Goal: Task Accomplishment & Management: Manage account settings

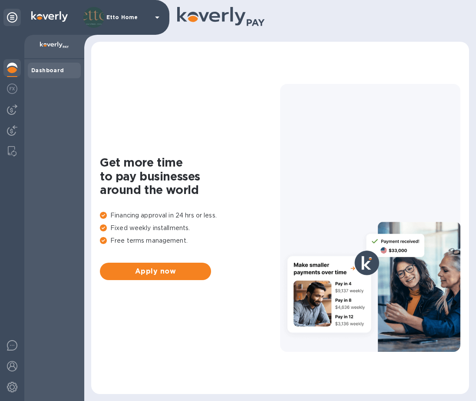
click at [47, 130] on div "Dashboard" at bounding box center [54, 230] width 60 height 342
click at [16, 130] on img at bounding box center [12, 130] width 10 height 10
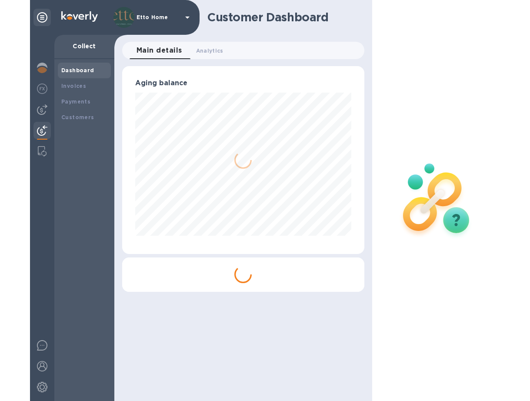
scroll to position [188, 242]
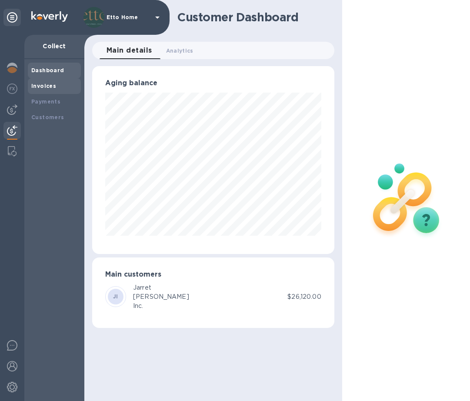
click at [47, 89] on div "Invoices" at bounding box center [54, 86] width 46 height 9
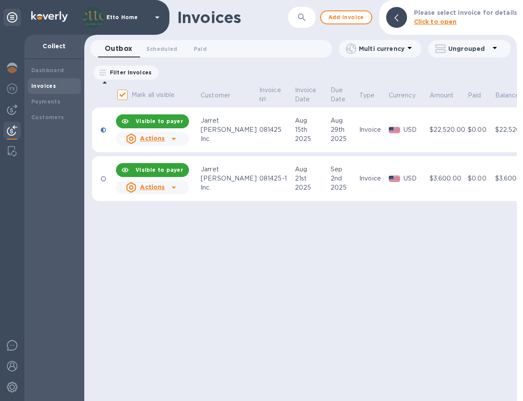
click at [177, 186] on icon at bounding box center [174, 187] width 10 height 10
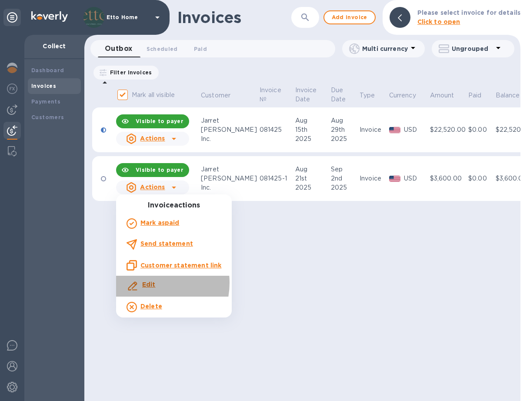
click at [148, 282] on b "Edit" at bounding box center [148, 284] width 13 height 7
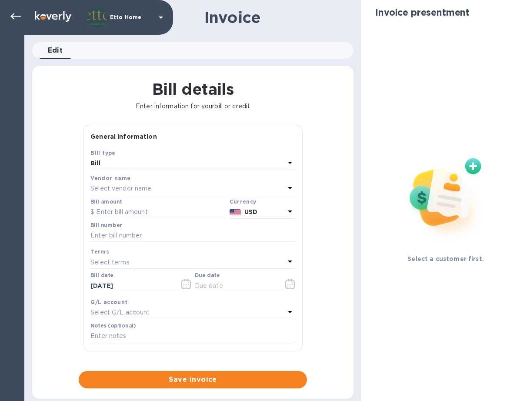
type input "08/21/2025"
type input "09/02/2025"
type input "Installation deposit invoice"
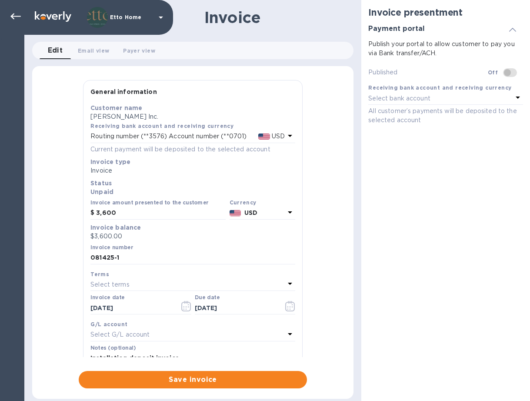
checkbox input "true"
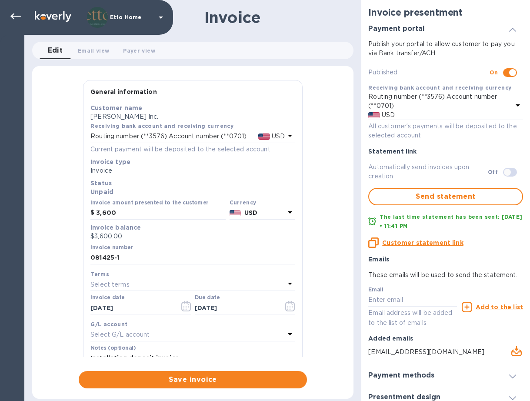
scroll to position [22, 0]
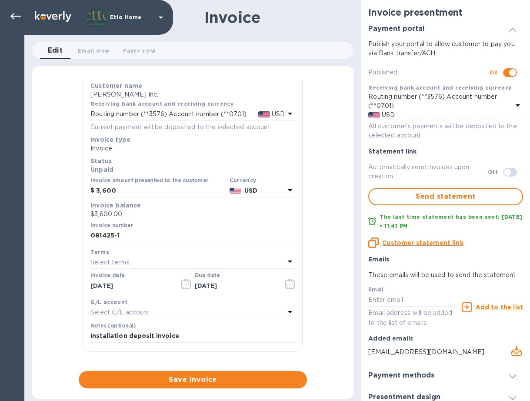
click at [144, 91] on p "Jarret Yoshida Inc." at bounding box center [192, 94] width 205 height 9
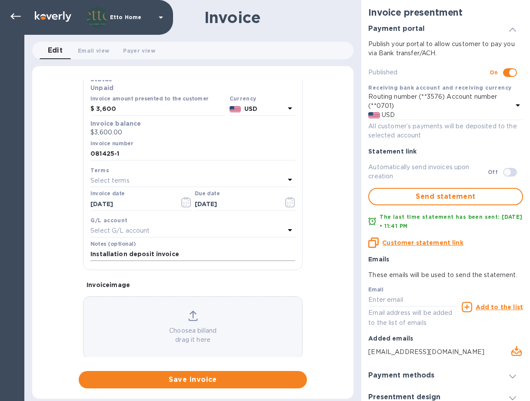
scroll to position [0, 0]
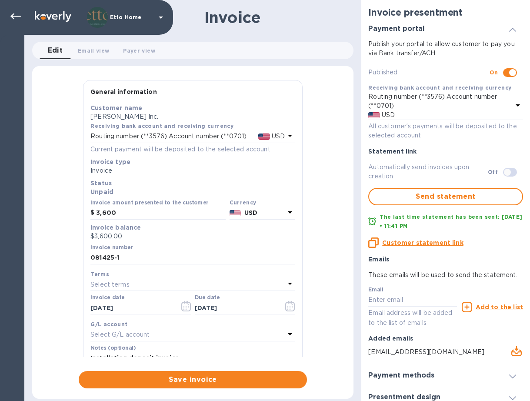
click at [62, 53] on span "Edit 0" at bounding box center [55, 50] width 15 height 12
click at [334, 118] on div "General information Save Customer name Jarret Yoshida Inc. Receiving bank accou…" at bounding box center [192, 234] width 321 height 308
click at [16, 14] on icon at bounding box center [15, 16] width 10 height 10
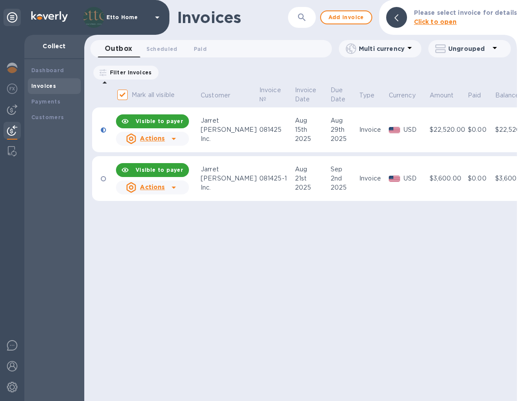
click at [105, 181] on td at bounding box center [103, 178] width 23 height 45
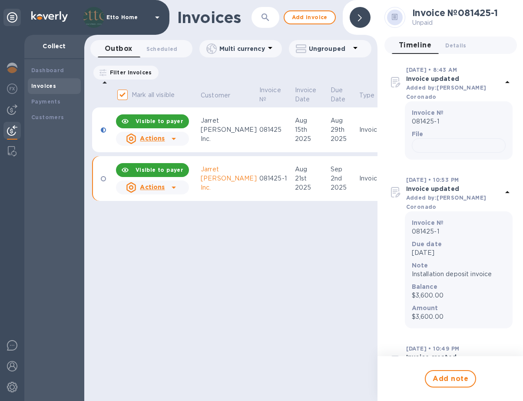
click at [281, 281] on div "Invoices ​ Add invoice Outbox 0 Scheduled 0 Paid 0 Multi currency Ungrouped Fil…" at bounding box center [230, 200] width 293 height 401
click at [178, 188] on icon at bounding box center [174, 187] width 10 height 10
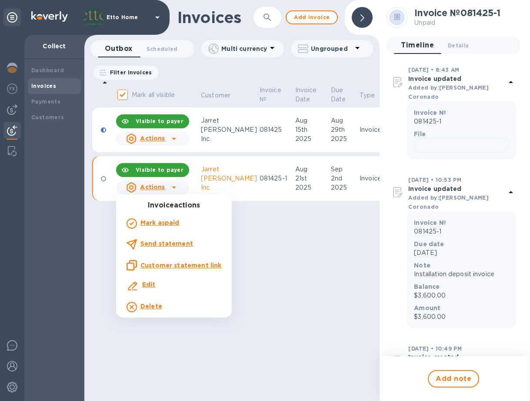
click at [157, 305] on b "Delete" at bounding box center [151, 305] width 22 height 7
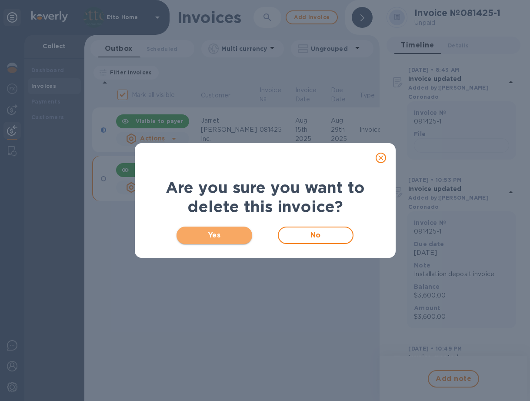
click at [225, 242] on button "Yes" at bounding box center [214, 234] width 76 height 17
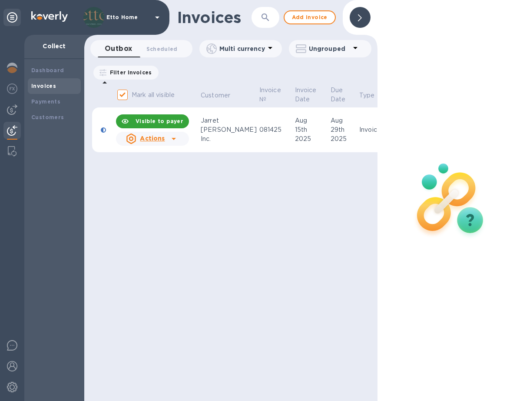
click at [176, 139] on icon at bounding box center [174, 138] width 10 height 10
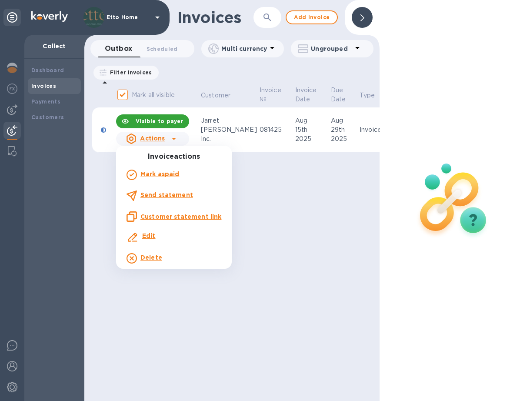
click at [272, 227] on div at bounding box center [265, 200] width 530 height 401
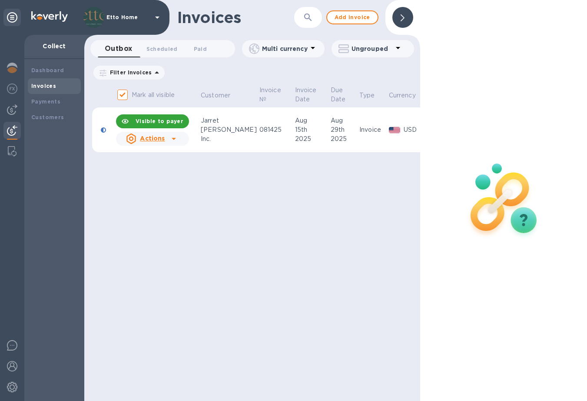
click at [279, 218] on div "Invoices ​ Add invoice Outbox 0 Scheduled 0 Paid 0 Multi currency Ungrouped Fil…" at bounding box center [252, 200] width 336 height 401
click at [326, 222] on div "Invoices ​ Add invoice Outbox 0 Scheduled 0 Paid 0 Multi currency Ungrouped Fil…" at bounding box center [252, 200] width 336 height 401
click at [247, 189] on div "Invoices ​ Add invoice Outbox 0 Scheduled 0 Paid 0 Multi currency Ungrouped Fil…" at bounding box center [252, 200] width 336 height 401
click at [54, 116] on b "Customers" at bounding box center [47, 117] width 33 height 7
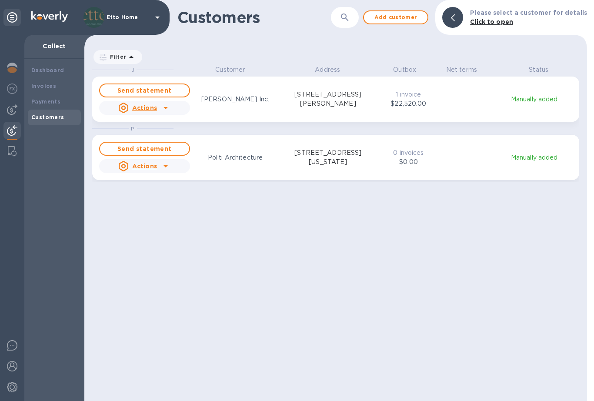
scroll to position [7, 4]
click at [387, 21] on span "Add customer" at bounding box center [396, 17] width 50 height 10
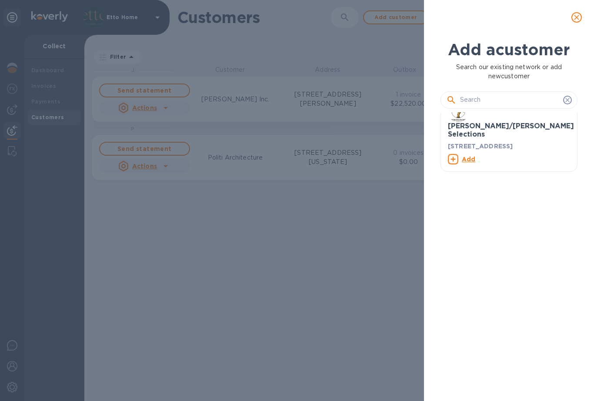
scroll to position [647, 0]
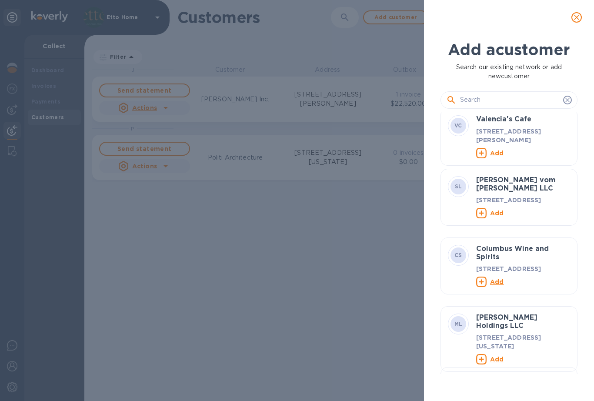
click at [476, 58] on b "Add a customer" at bounding box center [509, 49] width 122 height 19
click at [476, 101] on icon at bounding box center [567, 100] width 4 height 4
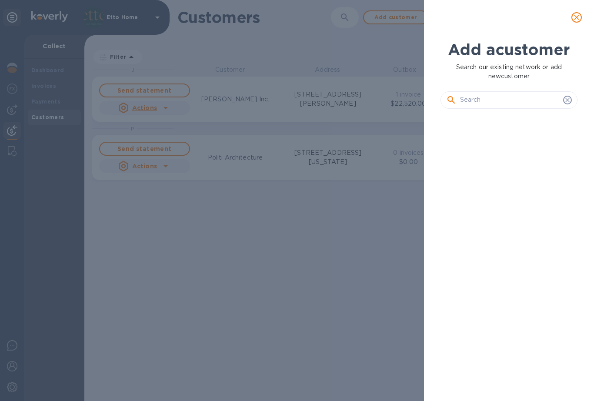
scroll to position [0, 0]
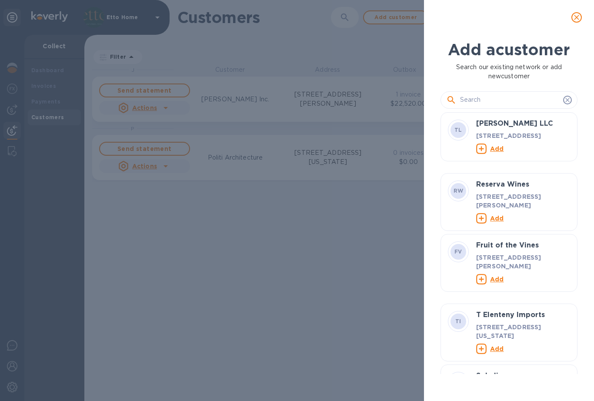
click at [476, 19] on icon "close" at bounding box center [576, 17] width 9 height 9
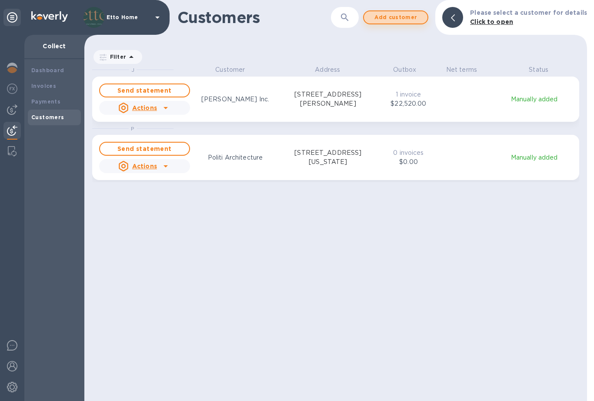
click at [420, 21] on span "Add customer" at bounding box center [396, 17] width 50 height 10
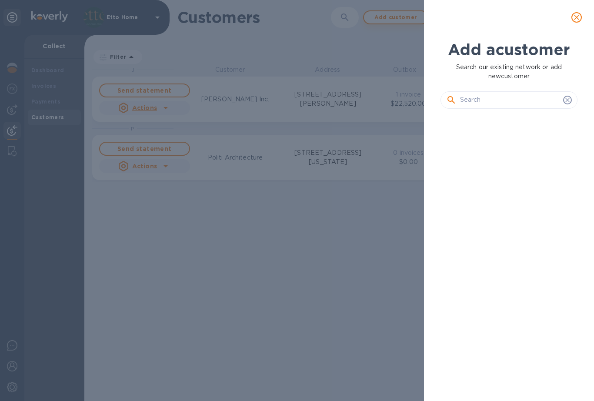
scroll to position [256, 141]
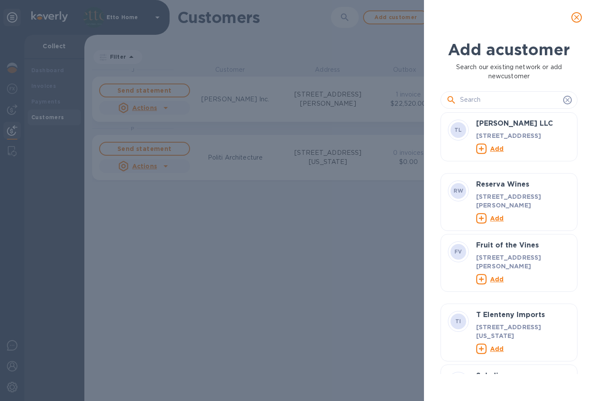
click at [476, 55] on b "Add a customer" at bounding box center [509, 49] width 122 height 19
click at [476, 102] on input "text" at bounding box center [510, 99] width 100 height 13
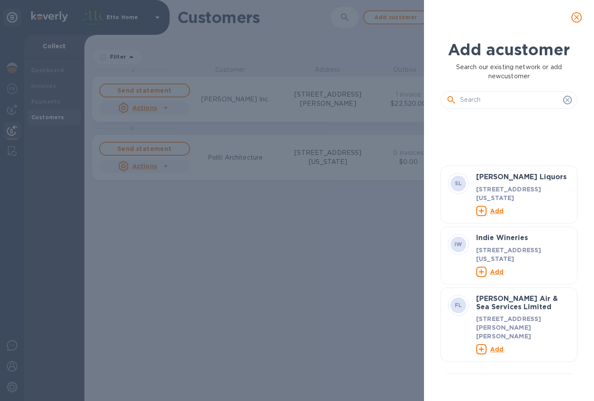
scroll to position [579, 0]
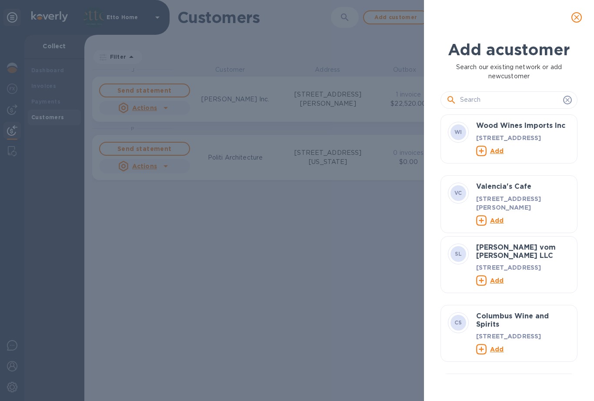
click at [476, 385] on div "Add a customer Search our existing network or add new customer IW Indie Winerie…" at bounding box center [509, 218] width 170 height 366
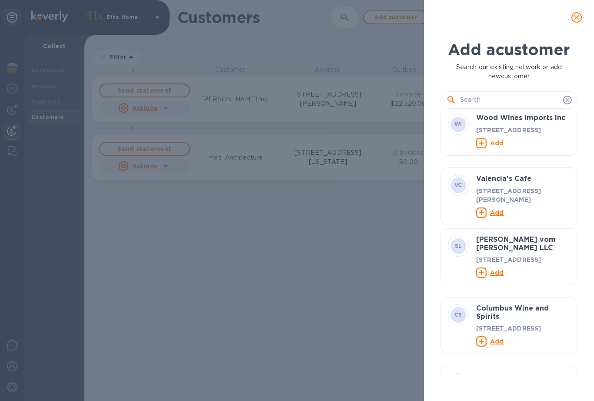
drag, startPoint x: 580, startPoint y: 221, endPoint x: 591, endPoint y: 369, distance: 148.6
click at [476, 377] on div "Add a customer Search our existing network or add new customer IW Indie Winerie…" at bounding box center [509, 218] width 170 height 366
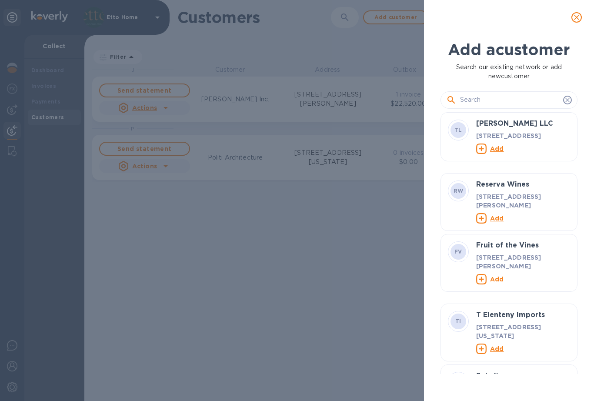
scroll to position [0, 0]
click at [476, 106] on input "text" at bounding box center [510, 99] width 100 height 13
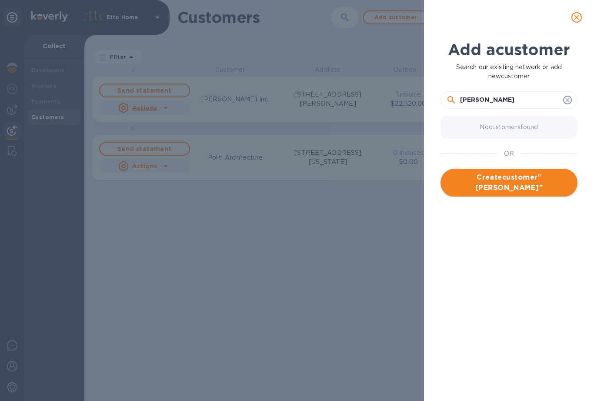
type input "[PERSON_NAME]"
click at [476, 185] on span "Create customer " Stephanie Mick "" at bounding box center [508, 182] width 123 height 21
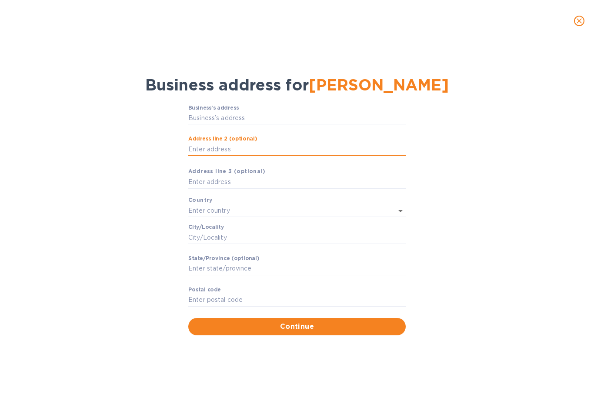
paste input "184 Kent Avenue APT C702"
type input "184 Kent Avenue APT C702"
click at [452, 165] on div "Business’s аddress ​ Аddress line 2 (optional) 184 Kent Avenue APT C702 ​ Аddre…" at bounding box center [296, 220] width 571 height 241
click at [301, 181] on input "text" at bounding box center [296, 182] width 217 height 13
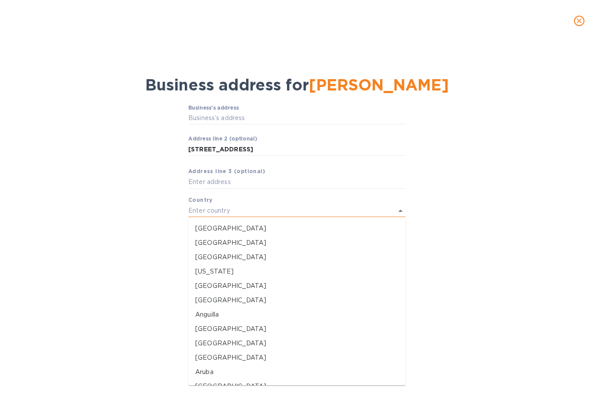
scroll to position [329, 499]
click at [235, 225] on p "United States" at bounding box center [296, 228] width 203 height 9
type input "United States"
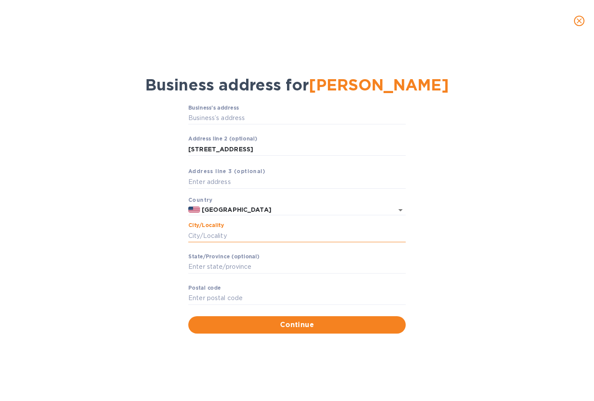
click at [229, 234] on input "Сity/Locаlity" at bounding box center [296, 235] width 217 height 13
type input "b"
type input "Brooklyn"
type input "New York"
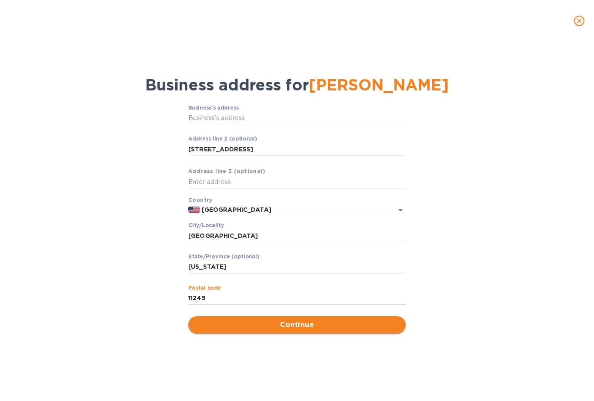
type input "11249"
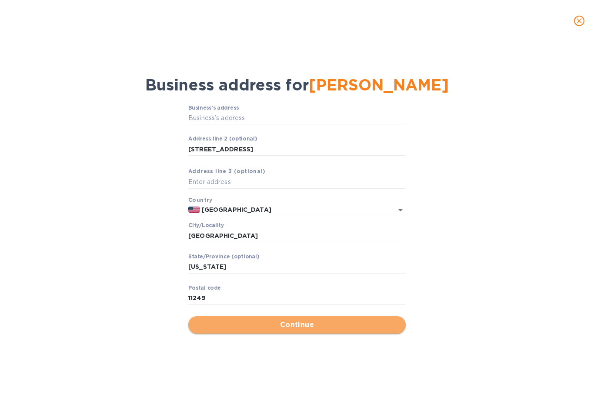
click at [246, 320] on span "Continue" at bounding box center [296, 324] width 203 height 10
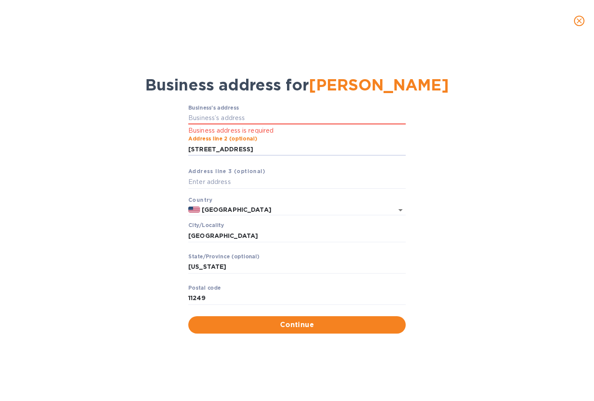
drag, startPoint x: 283, startPoint y: 150, endPoint x: 157, endPoint y: 151, distance: 126.5
click at [157, 151] on div "Business’s аddress Business address is required Аddress line 2 (optional) 184 K…" at bounding box center [296, 219] width 571 height 239
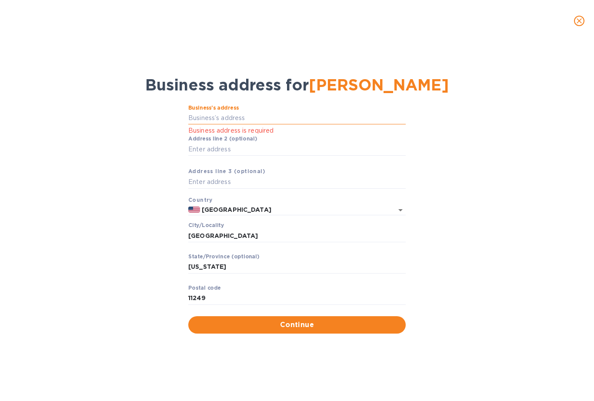
paste input "text"
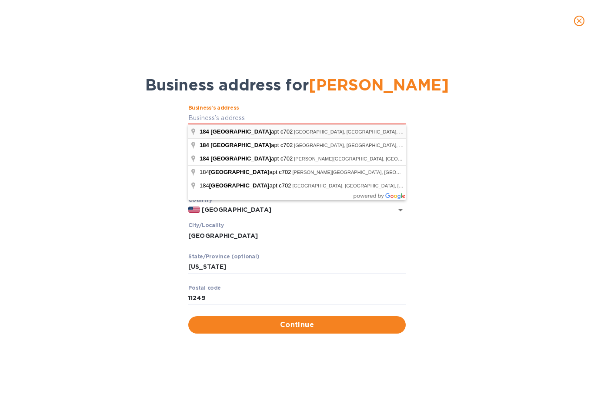
type input "184 Kent Avenue"
type input "NY"
type input "184 Kent Avenue"
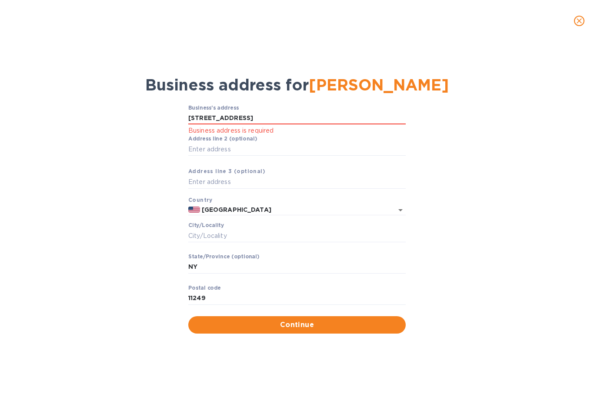
click at [476, 168] on div "Business’s аddress 184 Kent Avenue Business address is required Аddress line 2 …" at bounding box center [296, 219] width 571 height 239
click at [242, 240] on input "Сity/Locаlity" at bounding box center [296, 235] width 217 height 13
type input "b"
type input "Brooklyn"
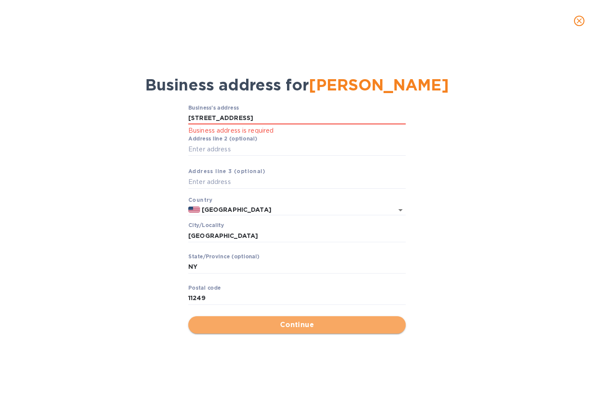
click at [312, 329] on button "Continue" at bounding box center [296, 324] width 217 height 17
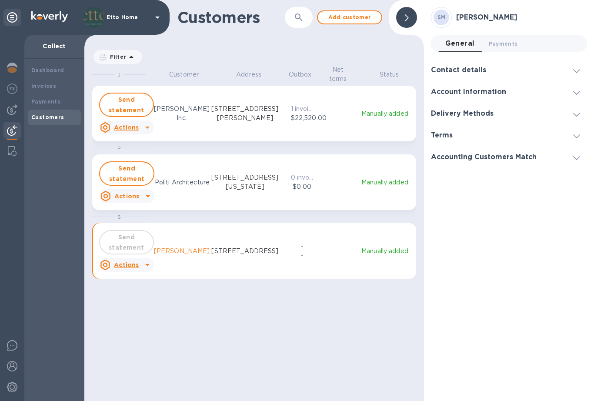
scroll to position [329, 336]
click at [224, 337] on div "J Customer Address Outbox Net terms Status Send statement Actions Jarret Yoshid…" at bounding box center [258, 232] width 332 height 335
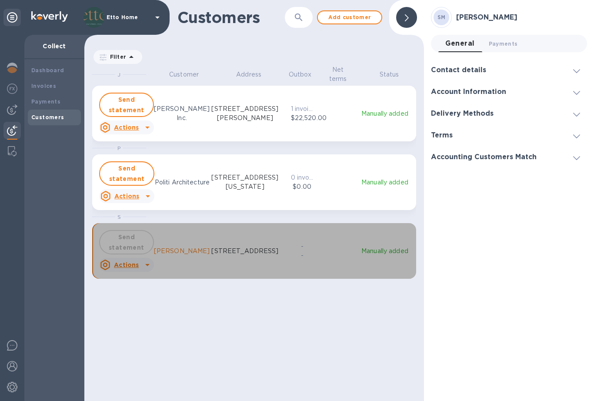
click at [139, 240] on div "Send statement" at bounding box center [126, 242] width 58 height 28
click at [147, 265] on icon "grid" at bounding box center [147, 264] width 10 height 10
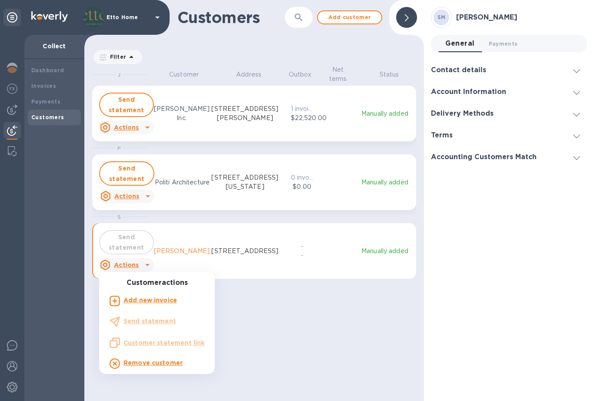
click at [149, 300] on b "Add new invoice" at bounding box center [149, 299] width 53 height 7
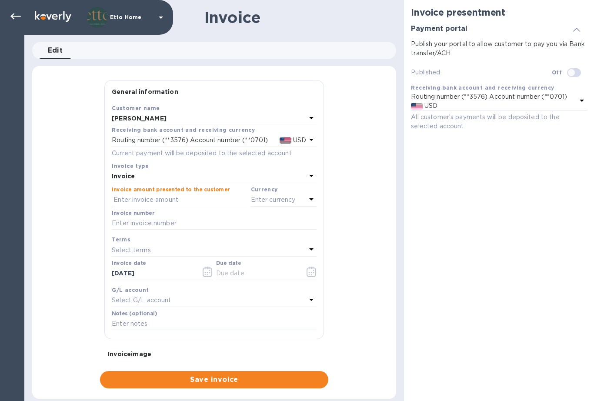
click at [151, 199] on input "text" at bounding box center [179, 199] width 135 height 13
type input "3,600"
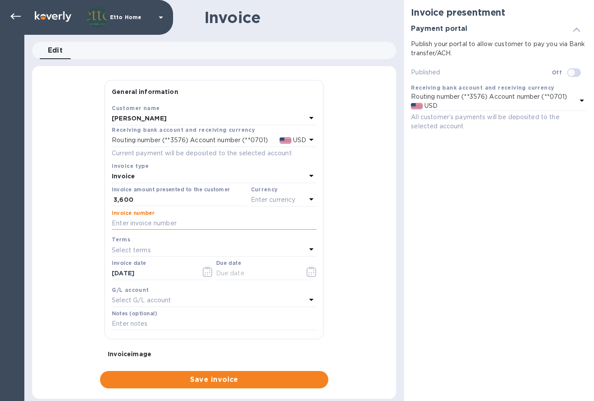
click at [164, 220] on input "text" at bounding box center [214, 223] width 205 height 13
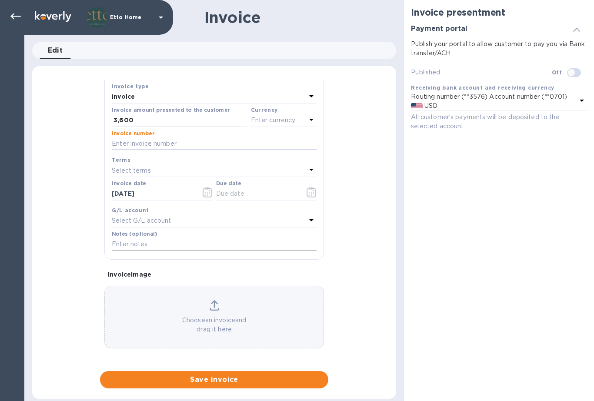
click at [146, 242] on input "text" at bounding box center [214, 244] width 205 height 13
type input "i"
type input "Installation Cost"
click at [351, 234] on div "General information Save Customer name Stephanie Mick Receiving bank account an…" at bounding box center [214, 234] width 364 height 308
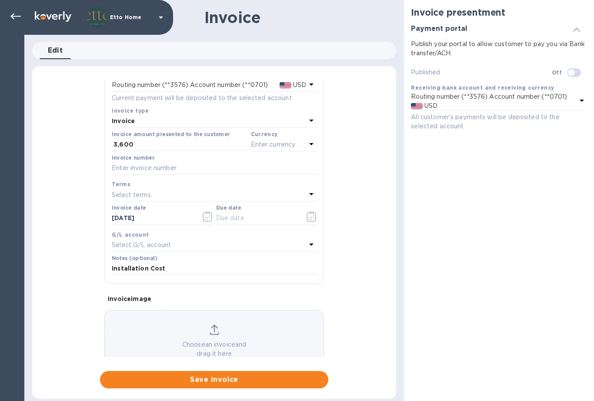
scroll to position [53, 0]
click at [308, 140] on icon at bounding box center [311, 145] width 10 height 10
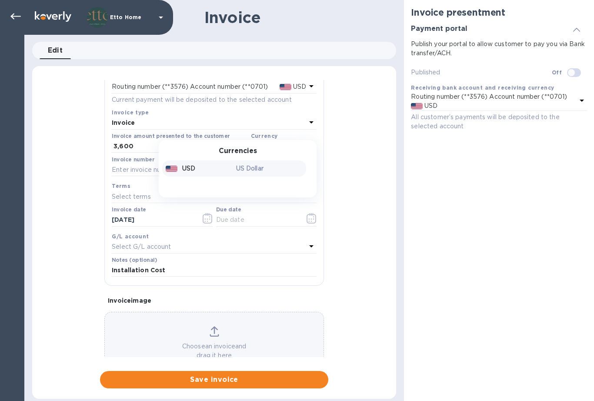
click at [242, 169] on p "US Dollar" at bounding box center [269, 168] width 67 height 9
click at [352, 156] on div "General information Save Customer name Stephanie Mick Receiving bank account an…" at bounding box center [214, 234] width 364 height 308
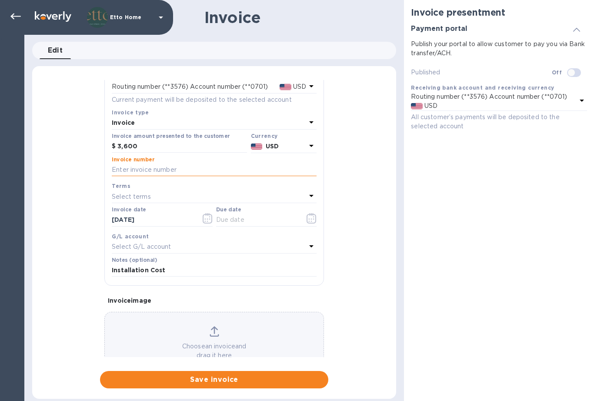
click at [186, 170] on input "text" at bounding box center [214, 169] width 205 height 13
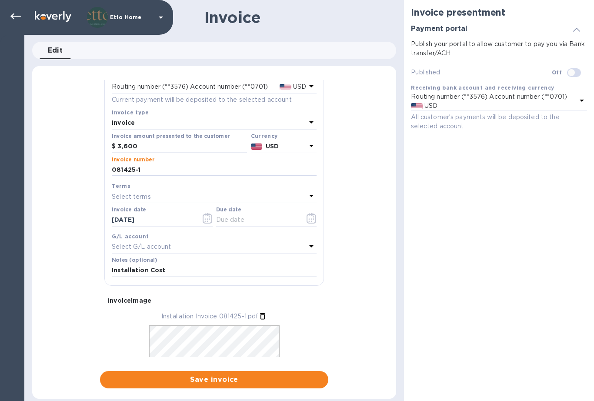
type input "081425-1"
click at [353, 261] on div "General information Save Customer name Stephanie Mick Receiving bank account an…" at bounding box center [214, 234] width 364 height 308
click at [199, 379] on span "Save invoice" at bounding box center [214, 379] width 214 height 10
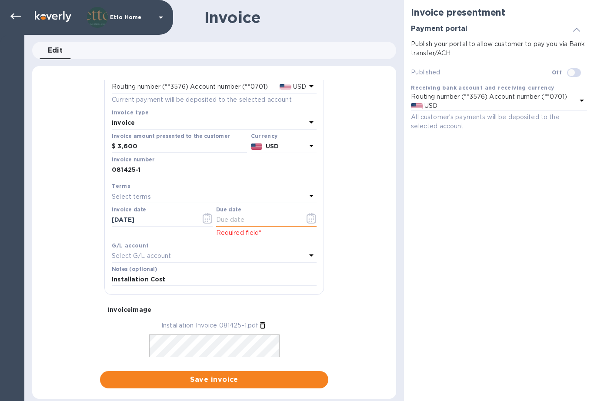
click at [306, 216] on icon "button" at bounding box center [311, 218] width 10 height 10
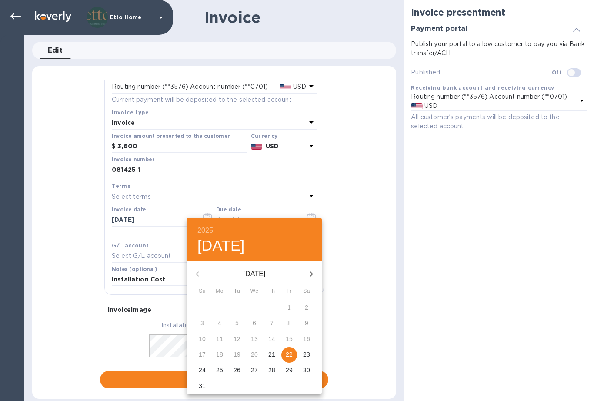
click at [311, 269] on icon "button" at bounding box center [311, 274] width 10 height 10
click at [120, 329] on div at bounding box center [297, 200] width 594 height 401
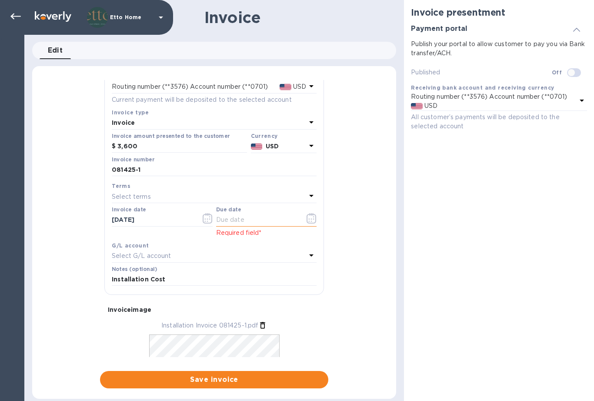
click at [311, 220] on icon "button" at bounding box center [311, 220] width 1 height 1
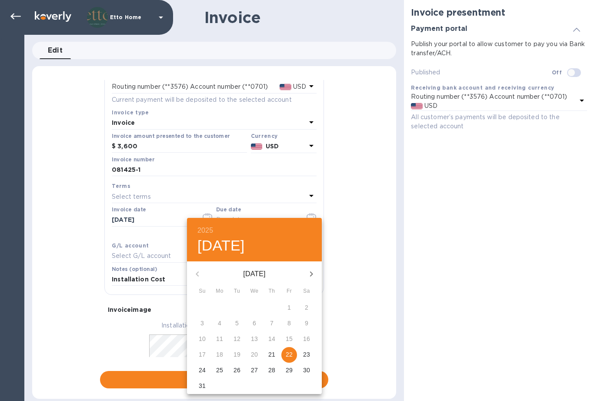
click at [313, 273] on icon "button" at bounding box center [311, 274] width 10 height 10
click at [288, 309] on p "5" at bounding box center [288, 307] width 3 height 9
type input "09/05/2025"
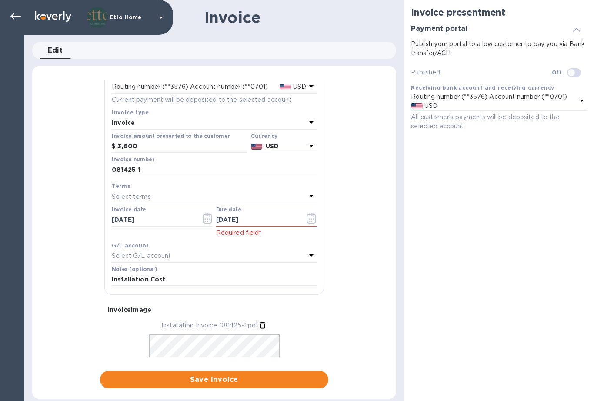
click at [348, 238] on div "General information Save Customer name Stephanie Mick Receiving bank account an…" at bounding box center [214, 234] width 364 height 308
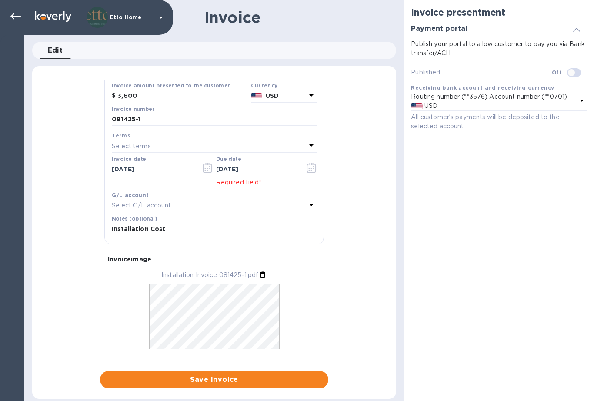
scroll to position [0, 0]
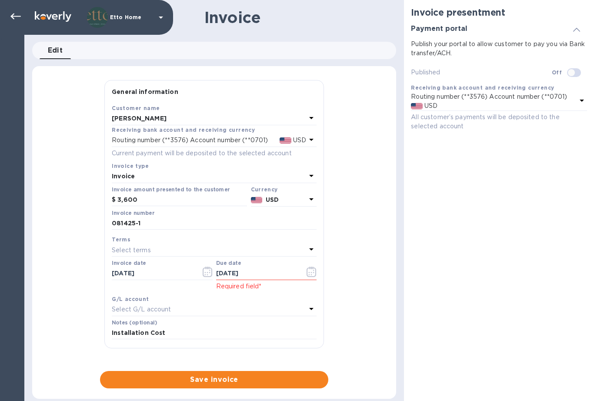
click at [361, 231] on div "General information Save Customer name Stephanie Mick Receiving bank account an…" at bounding box center [214, 234] width 364 height 308
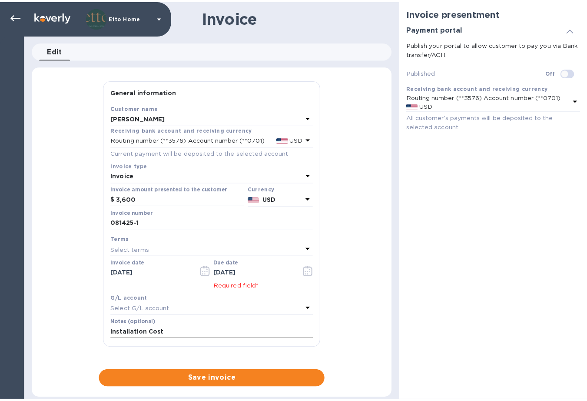
scroll to position [101, 0]
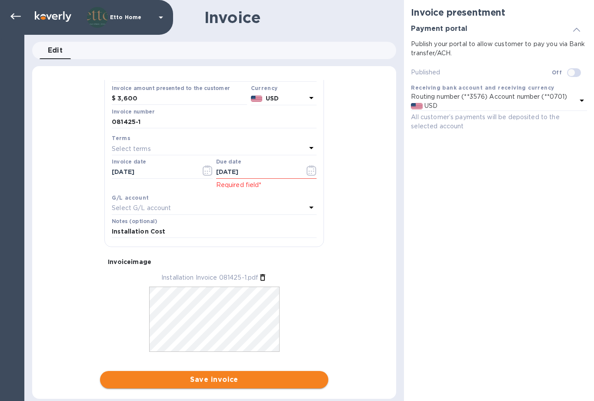
click at [238, 380] on span "Save invoice" at bounding box center [214, 379] width 214 height 10
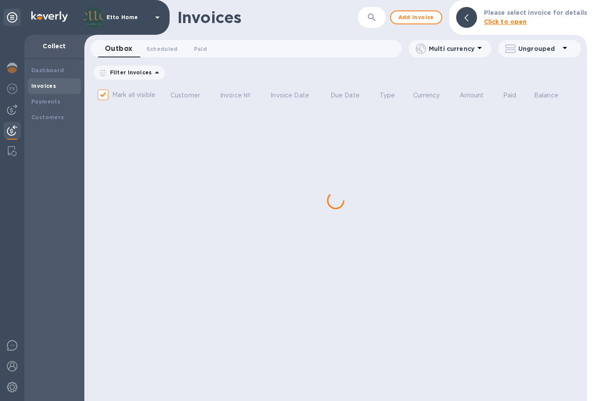
click at [261, 285] on div "Invoices ​ Add invoice Please select invoice for details Click to open Outbox 0…" at bounding box center [335, 200] width 502 height 401
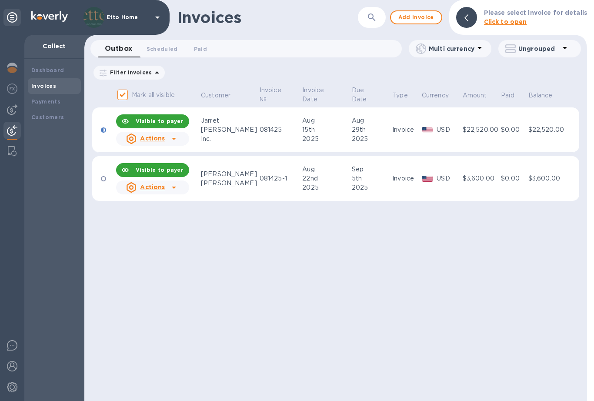
click at [247, 262] on div "Invoices ​ Add invoice Please select invoice for details Click to open Outbox 0…" at bounding box center [335, 200] width 502 height 401
click at [211, 169] on div "Stephanie" at bounding box center [229, 173] width 56 height 9
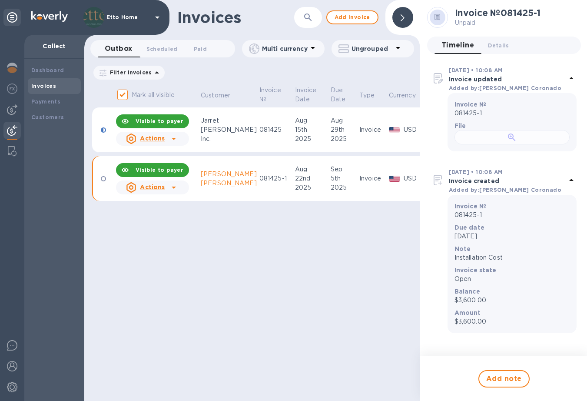
click at [476, 144] on div at bounding box center [512, 137] width 115 height 14
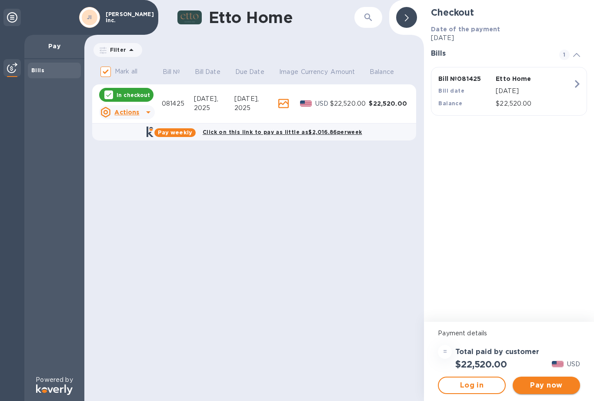
click at [531, 385] on span "Pay now" at bounding box center [545, 385] width 53 height 10
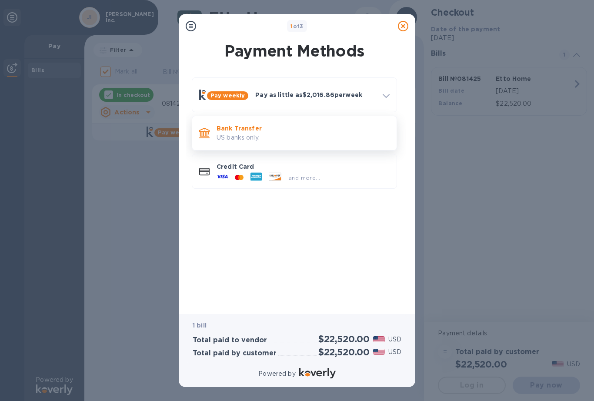
click at [311, 125] on p "Bank Transfer" at bounding box center [302, 128] width 173 height 9
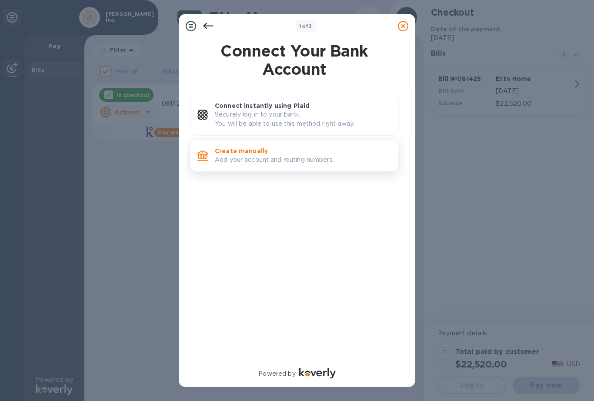
click at [307, 164] on div "Create manually Add your account and routing numbers." at bounding box center [302, 155] width 183 height 25
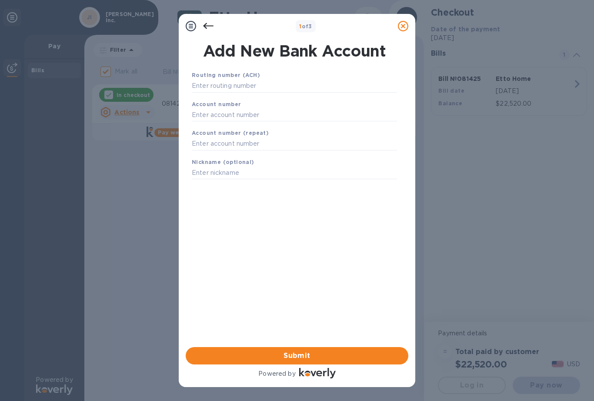
click at [203, 25] on icon at bounding box center [208, 26] width 10 height 10
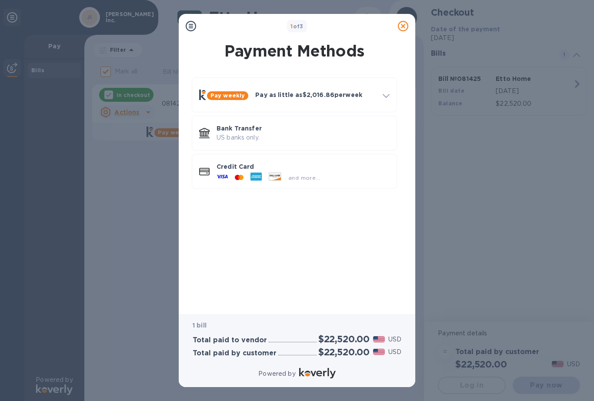
click at [203, 25] on div "1 of 3" at bounding box center [296, 26] width 195 height 13
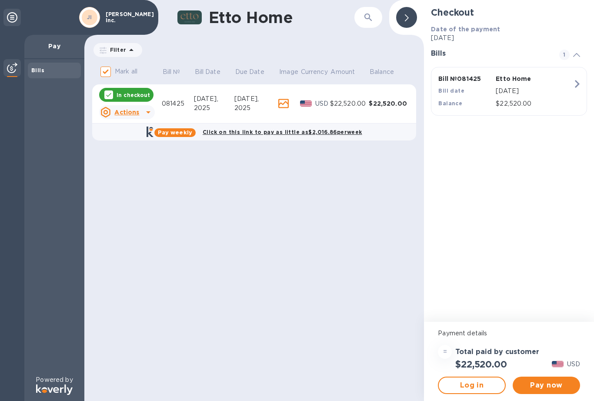
click at [222, 49] on div "Filter Amount" at bounding box center [254, 50] width 324 height 17
click at [56, 124] on div "Bills" at bounding box center [54, 217] width 60 height 316
click at [149, 179] on div "Etto Home ​ Filter Amount Mark all Bill № Bill Date Due Date Image Currency Amo…" at bounding box center [253, 200] width 339 height 401
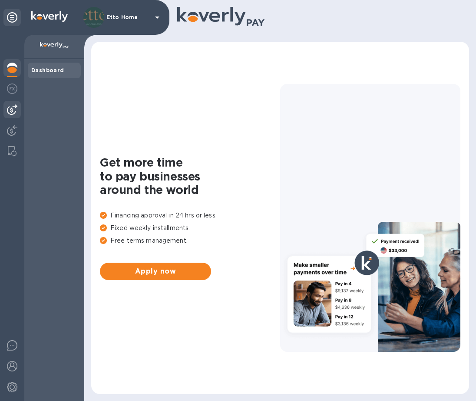
click at [10, 113] on img at bounding box center [12, 109] width 10 height 10
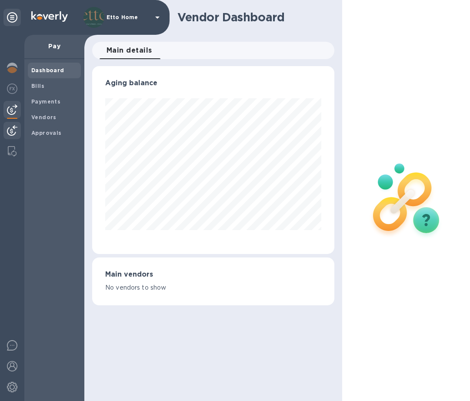
scroll to position [188, 242]
click at [11, 130] on img at bounding box center [12, 130] width 10 height 10
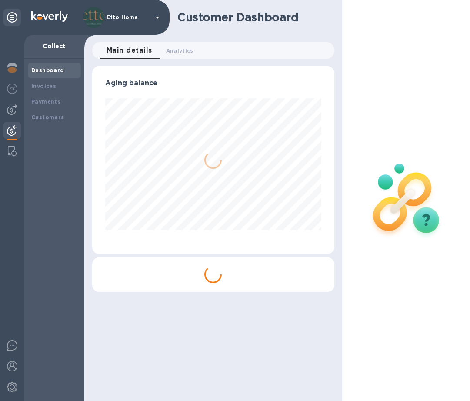
scroll to position [188, 242]
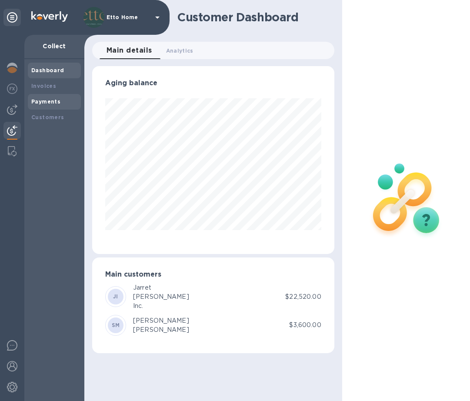
click at [46, 98] on b "Payments" at bounding box center [45, 101] width 29 height 7
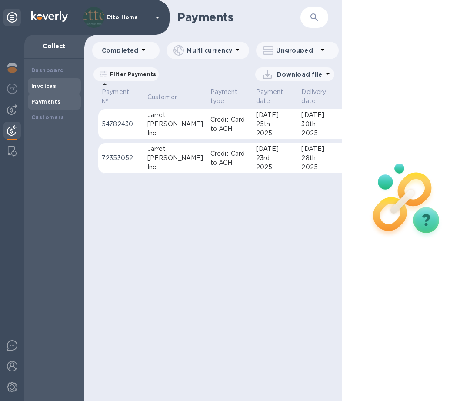
click at [50, 86] on b "Invoices" at bounding box center [43, 86] width 25 height 7
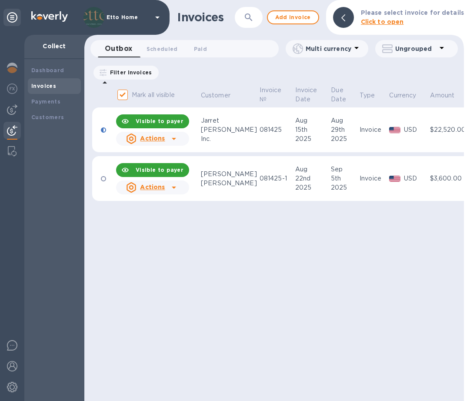
click at [264, 184] on td "081425-1" at bounding box center [276, 178] width 36 height 45
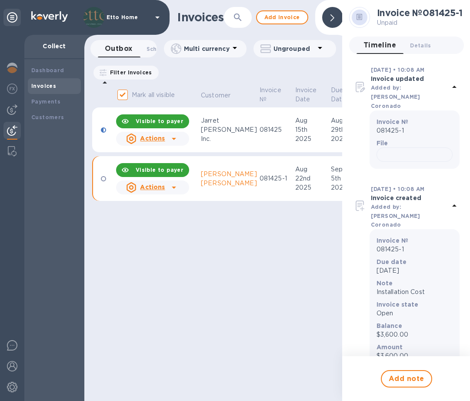
click at [285, 272] on div "Invoices ​ Add invoice Outbox 0 Scheduled 0 Paid 0 Multi currency Ungrouped Fil…" at bounding box center [213, 200] width 258 height 401
click at [179, 178] on div "Visible to payer" at bounding box center [153, 169] width 70 height 17
click at [172, 188] on icon at bounding box center [174, 187] width 10 height 10
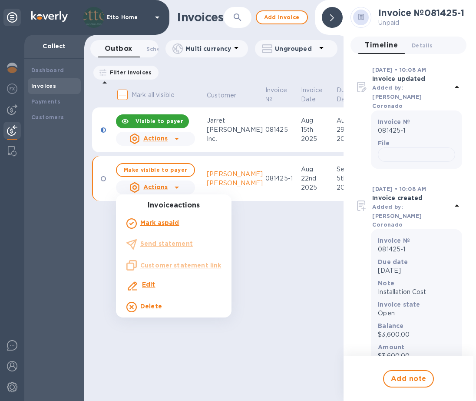
click at [194, 265] on ul "Invoice actions Mark as paid Send statement Customer statement link Edit Delete" at bounding box center [174, 259] width 116 height 116
click at [300, 256] on div at bounding box center [238, 200] width 476 height 401
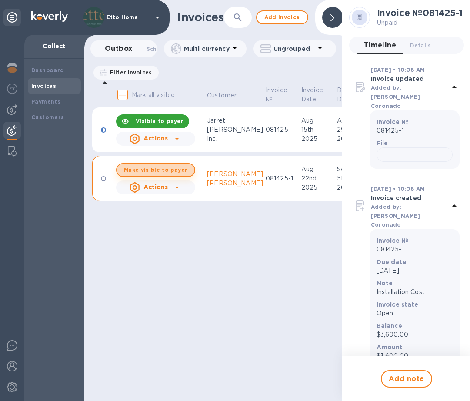
click at [177, 172] on span "Make visible to payer" at bounding box center [155, 170] width 63 height 6
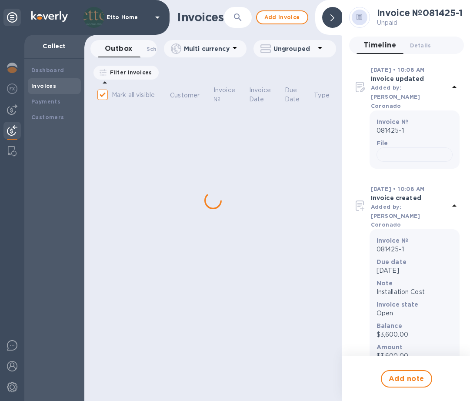
checkbox input "true"
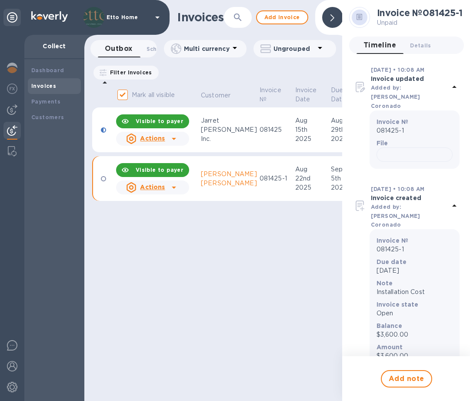
click at [237, 283] on div "Invoices ​ Add invoice Outbox 0 Scheduled 0 Paid 0 Multi currency Ungrouped Fil…" at bounding box center [213, 200] width 258 height 401
click at [246, 262] on div "Invoices ​ Add invoice Outbox 0 Scheduled 0 Paid 0 Multi currency Ungrouped Fil…" at bounding box center [213, 200] width 258 height 401
click at [179, 185] on div at bounding box center [174, 187] width 14 height 14
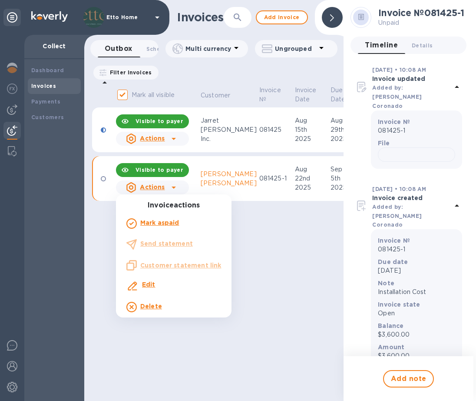
click at [262, 266] on div at bounding box center [238, 200] width 476 height 401
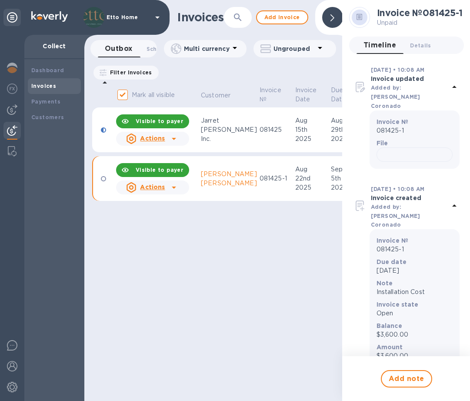
click at [167, 189] on div at bounding box center [174, 187] width 14 height 14
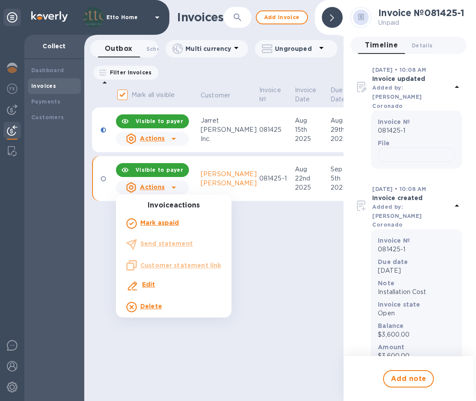
click at [264, 246] on div at bounding box center [238, 200] width 476 height 401
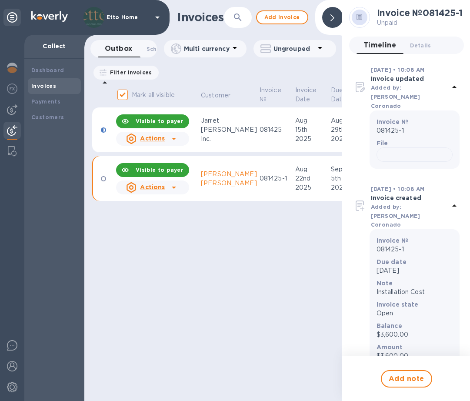
click at [239, 255] on div "Invoices ​ Add invoice Outbox 0 Scheduled 0 Paid 0 Multi currency Ungrouped Fil…" at bounding box center [213, 200] width 258 height 401
click at [9, 270] on div at bounding box center [12, 218] width 24 height 366
click at [147, 274] on div "Invoices ​ Add invoice Outbox 0 Scheduled 0 Paid 0 Multi currency Ungrouped Fil…" at bounding box center [213, 200] width 258 height 401
click at [223, 136] on div "Inc." at bounding box center [229, 138] width 56 height 9
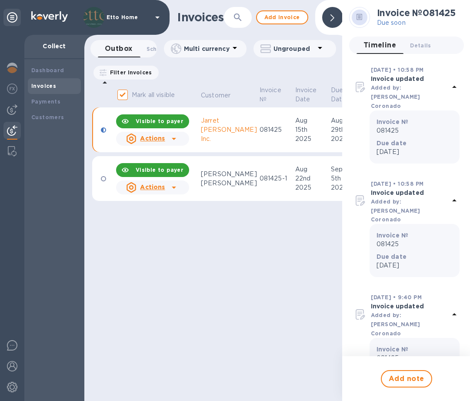
click at [240, 165] on td "[PERSON_NAME]" at bounding box center [228, 178] width 59 height 45
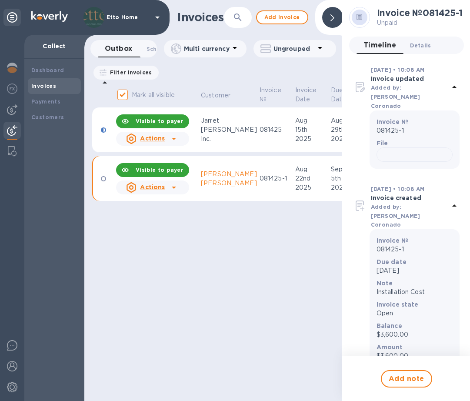
click at [425, 42] on span "Details 0" at bounding box center [420, 45] width 21 height 9
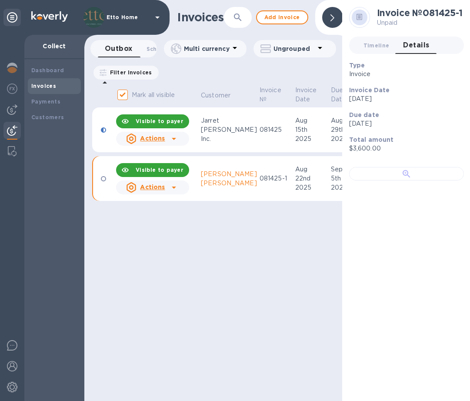
click at [421, 180] on div at bounding box center [406, 173] width 115 height 13
click at [249, 296] on div "Invoices ​ Add invoice Outbox 0 Scheduled 0 Paid 0 Multi currency Ungrouped Fil…" at bounding box center [213, 200] width 258 height 401
click at [222, 185] on div "Mick" at bounding box center [229, 183] width 56 height 9
click at [171, 188] on icon at bounding box center [174, 187] width 10 height 10
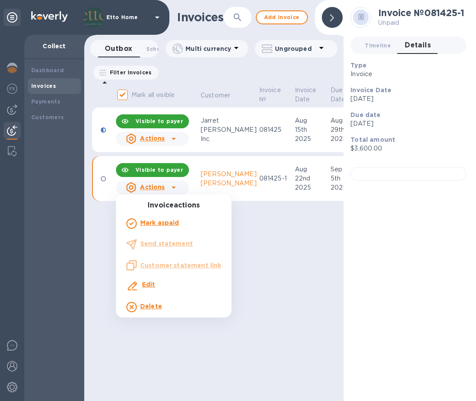
click at [149, 285] on b "Edit" at bounding box center [148, 284] width 13 height 7
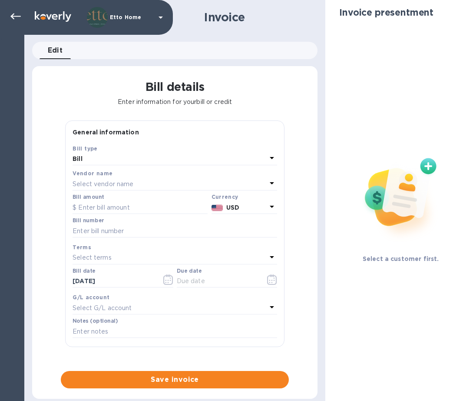
type input "09/05/2025"
type input "Installation Cost"
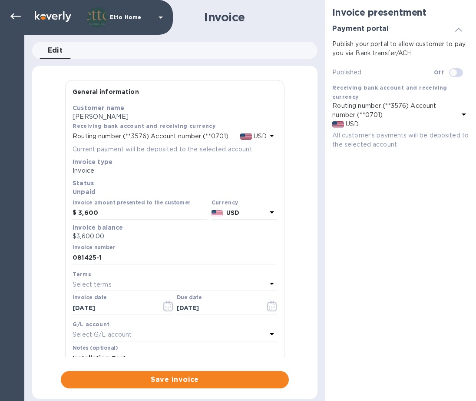
click at [459, 74] on input "checkbox" at bounding box center [454, 72] width 44 height 15
checkbox input "true"
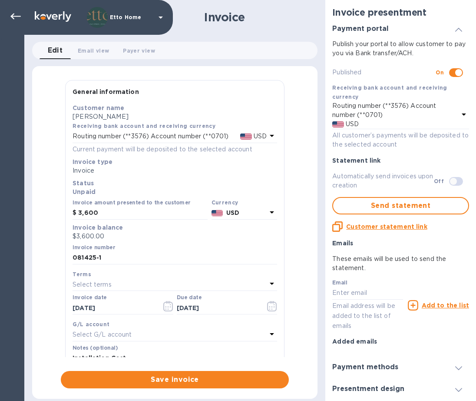
click at [317, 285] on div "General information Save Customer name Stephanie Mick Receiving bank account an…" at bounding box center [175, 234] width 286 height 308
click at [385, 363] on h3 "Payment methods" at bounding box center [365, 367] width 66 height 8
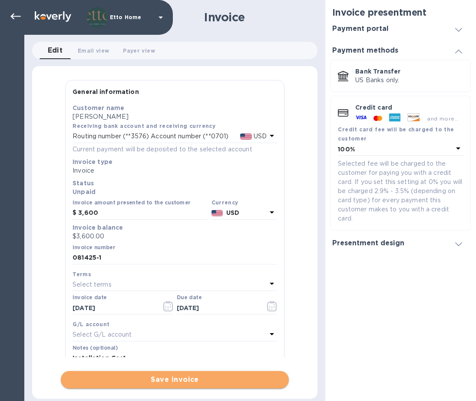
click at [275, 382] on span "Save invoice" at bounding box center [175, 379] width 214 height 10
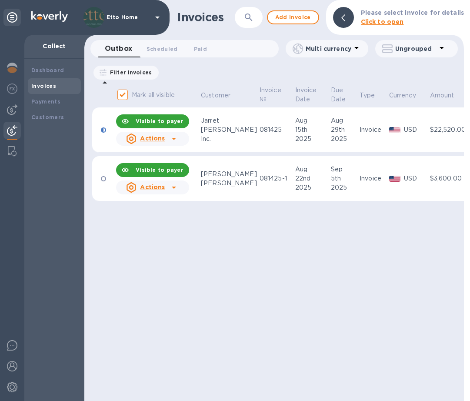
click at [334, 281] on div "Invoices ​ Add invoice Please select invoice for details Click to open Outbox 0…" at bounding box center [273, 200] width 379 height 401
click at [175, 183] on icon at bounding box center [174, 187] width 10 height 10
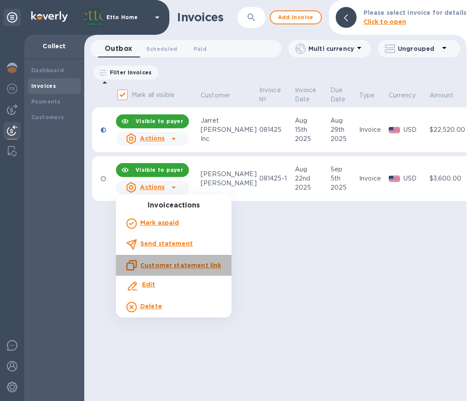
click at [190, 263] on u "Customer statement link" at bounding box center [180, 265] width 81 height 7
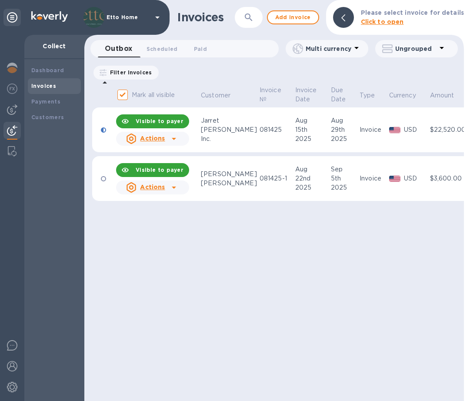
click at [230, 272] on div "Invoices ​ Add invoice Please select invoice for details Click to open Outbox 0…" at bounding box center [273, 200] width 379 height 401
click at [177, 189] on icon at bounding box center [174, 187] width 10 height 10
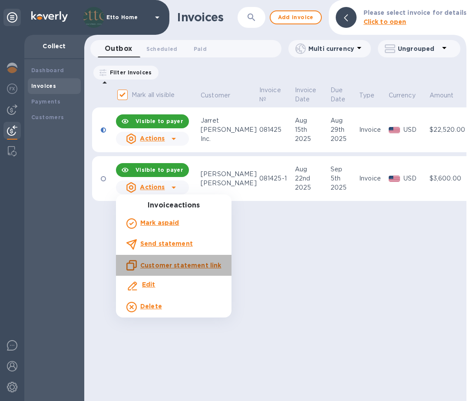
click at [190, 267] on u "Customer statement link" at bounding box center [180, 265] width 81 height 7
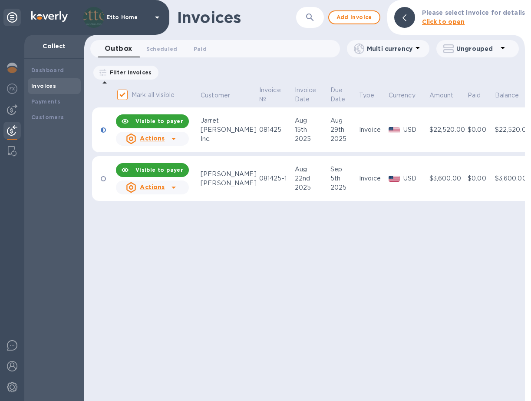
click at [178, 184] on icon at bounding box center [174, 187] width 10 height 10
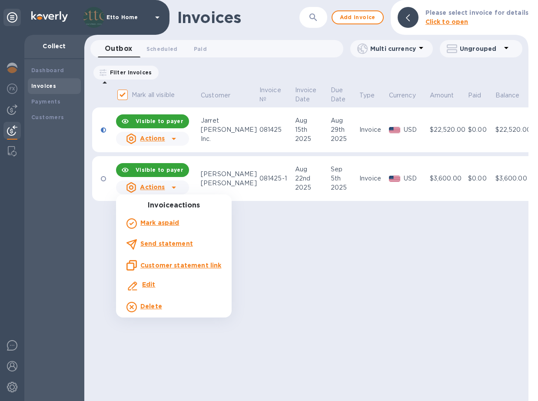
click at [179, 264] on u "Customer statement link" at bounding box center [180, 265] width 81 height 7
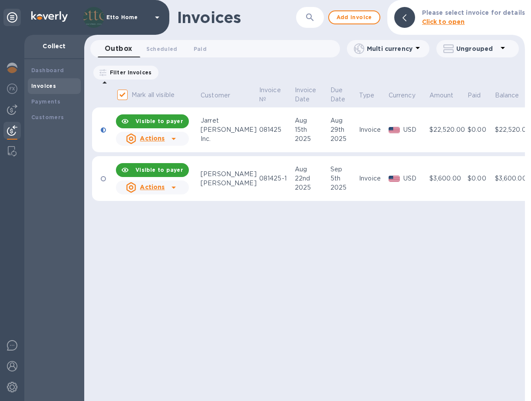
click at [179, 192] on div at bounding box center [174, 187] width 14 height 14
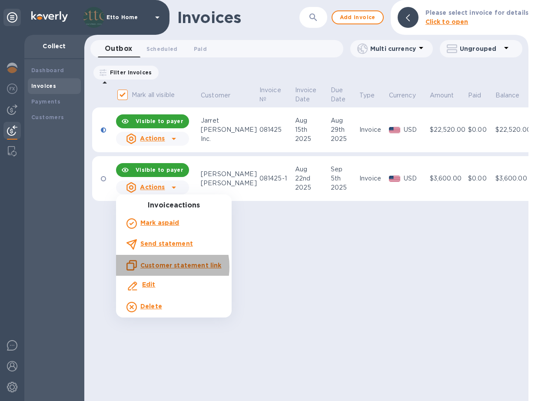
click at [158, 266] on u "Customer statement link" at bounding box center [180, 265] width 81 height 7
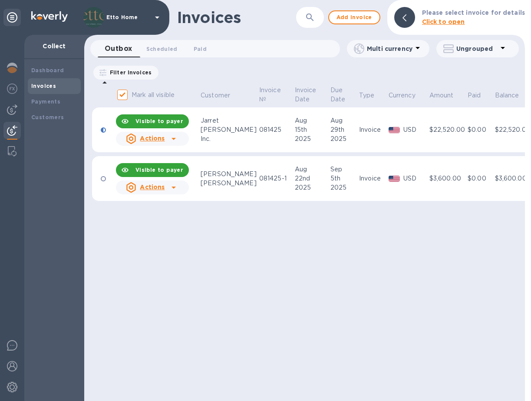
click at [196, 193] on td "Visible to payer Actions" at bounding box center [157, 178] width 85 height 45
click at [167, 186] on div at bounding box center [174, 187] width 14 height 14
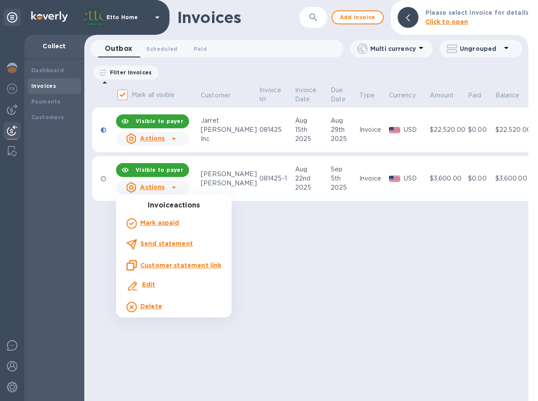
click at [174, 263] on u "Customer statement link" at bounding box center [180, 265] width 81 height 7
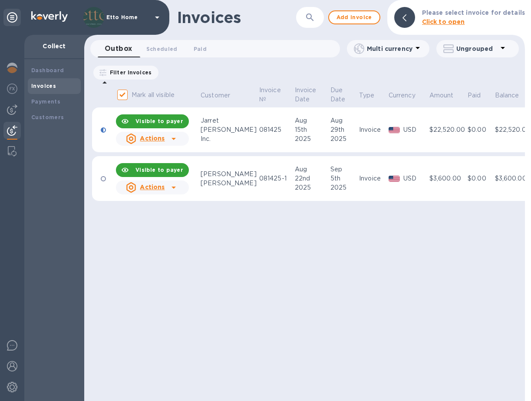
click at [181, 187] on div "Actions" at bounding box center [152, 187] width 76 height 17
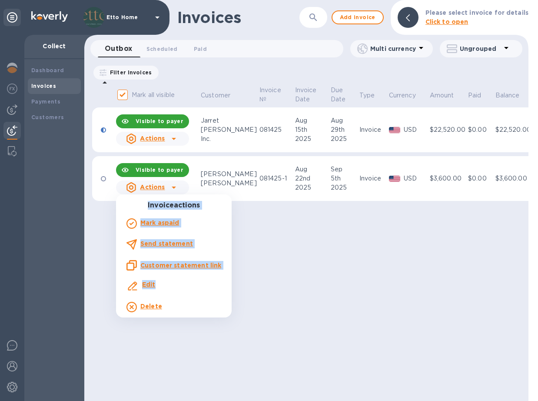
drag, startPoint x: 149, startPoint y: 289, endPoint x: 296, endPoint y: 298, distance: 146.3
click at [296, 298] on div "Invoice actions Mark as paid Send statement Customer statement link Edit Delete" at bounding box center [269, 200] width 538 height 401
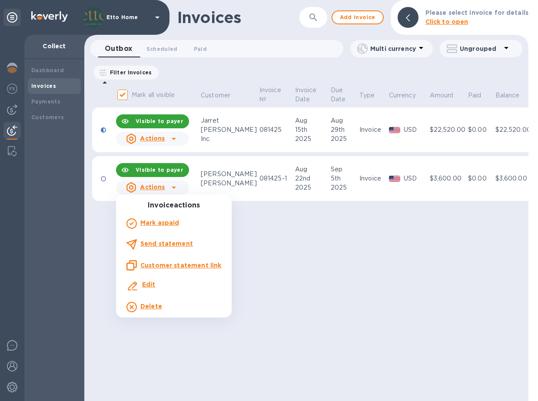
click at [268, 296] on div at bounding box center [269, 200] width 538 height 401
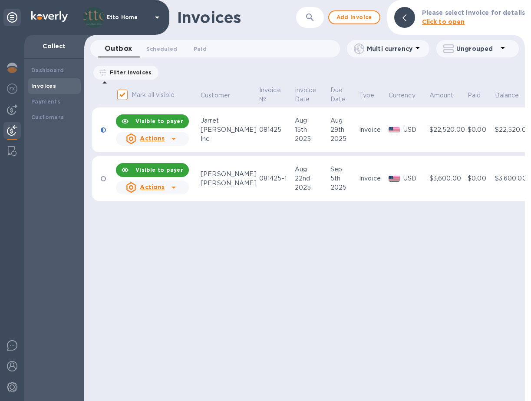
click at [169, 186] on icon at bounding box center [174, 187] width 10 height 10
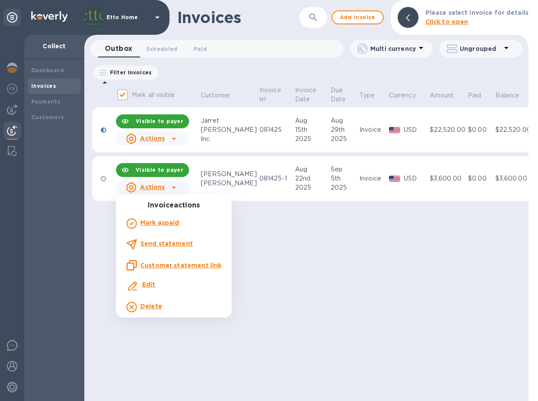
click at [167, 239] on p "Send statement" at bounding box center [166, 243] width 53 height 9
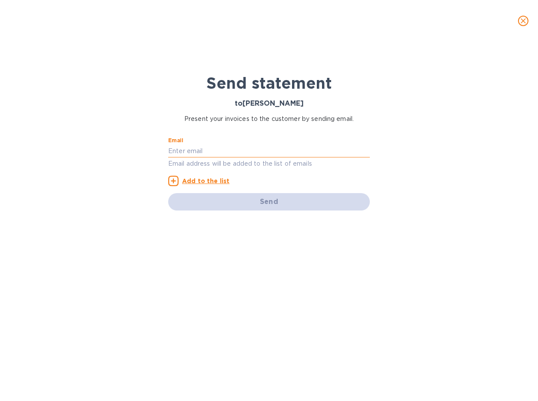
click at [208, 147] on input "text" at bounding box center [269, 150] width 202 height 13
click at [223, 141] on div "Email Email address will be added to the list of emails" at bounding box center [269, 152] width 202 height 31
click at [221, 146] on input "text" at bounding box center [269, 150] width 202 height 13
type input "e"
type input "design@ettohome.com"
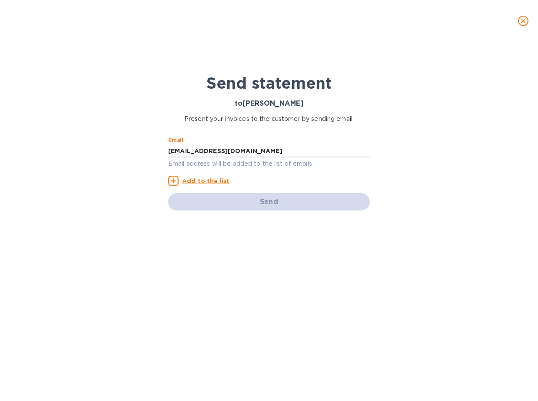
click at [238, 246] on div "Send statement to Stephanie Mick Present your invoices to the customer by sendi…" at bounding box center [268, 214] width 217 height 329
click at [276, 201] on div "Send" at bounding box center [269, 201] width 202 height 17
click at [199, 181] on u "Add to the list" at bounding box center [205, 180] width 47 height 7
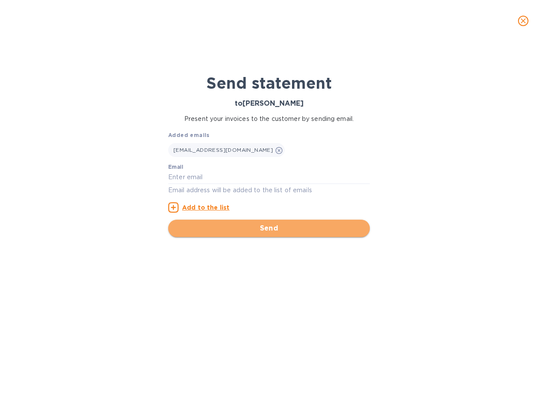
click at [254, 227] on span "Send" at bounding box center [269, 228] width 188 height 10
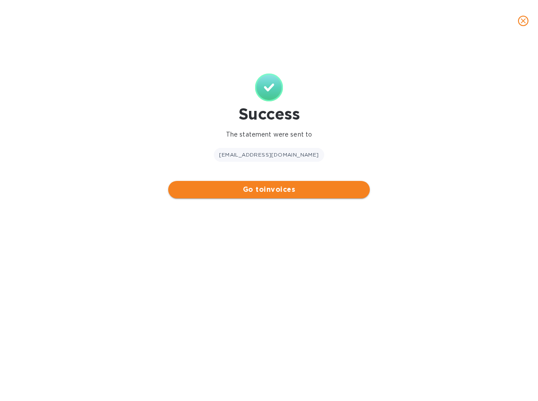
click at [273, 192] on span "Go to invoices" at bounding box center [269, 189] width 188 height 10
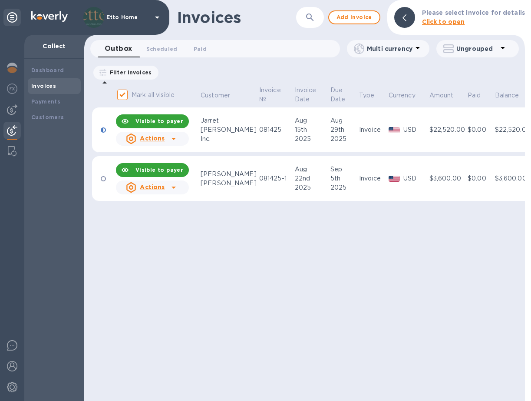
click at [172, 187] on icon at bounding box center [174, 187] width 10 height 10
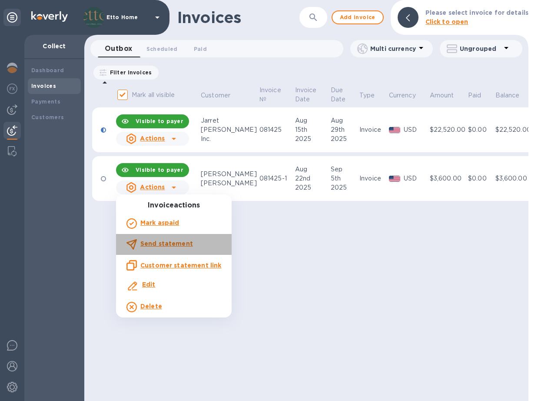
click at [196, 243] on div "Send statement" at bounding box center [174, 244] width 98 height 14
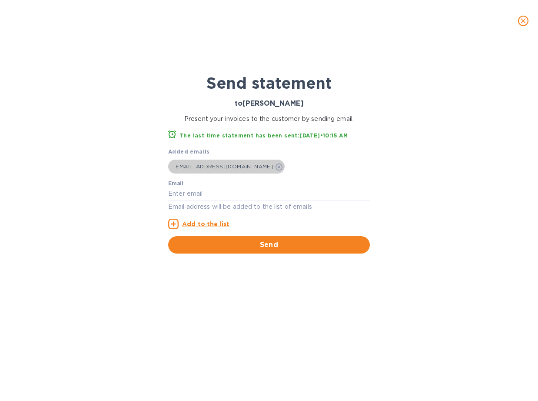
click at [276, 169] on icon at bounding box center [279, 166] width 7 height 7
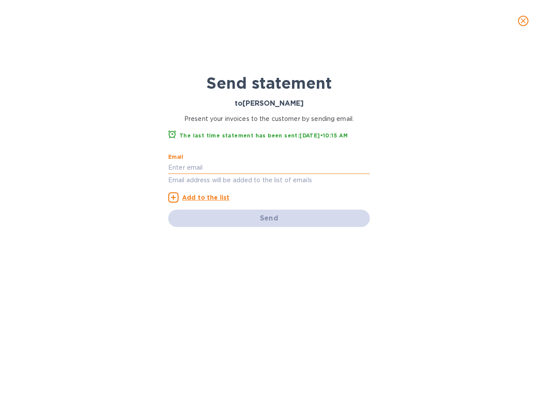
click at [229, 167] on input "text" at bounding box center [269, 167] width 202 height 13
type input "create@ettohome.com"
click at [351, 193] on div "Email create@ettohome.com Email address will be added to the list of emails Add…" at bounding box center [269, 178] width 202 height 49
click at [208, 193] on p "Add to the list" at bounding box center [205, 197] width 47 height 9
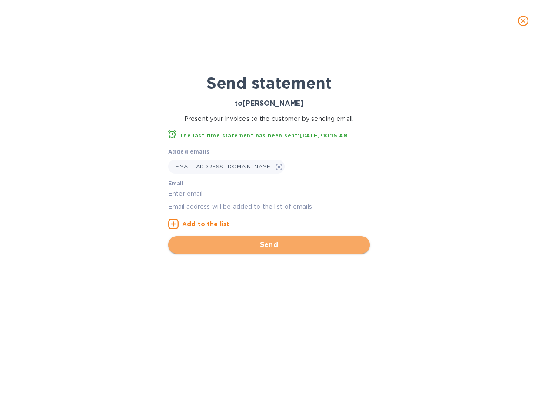
click at [255, 245] on span "Send" at bounding box center [269, 244] width 188 height 10
